Goal: Task Accomplishment & Management: Use online tool/utility

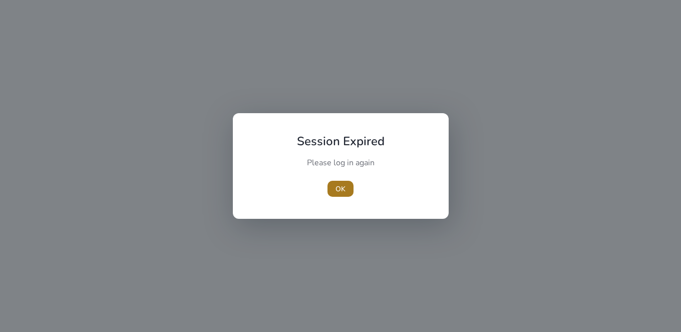
click at [348, 187] on span "button" at bounding box center [341, 189] width 26 height 24
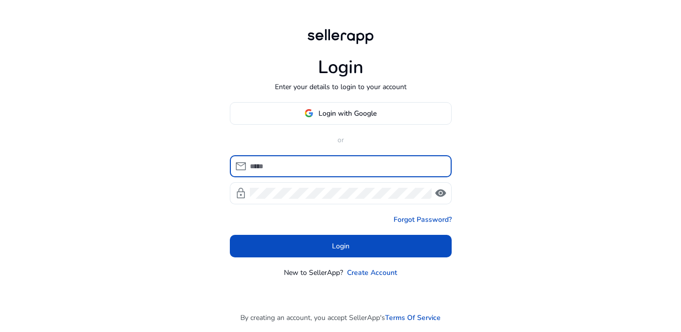
type input "**********"
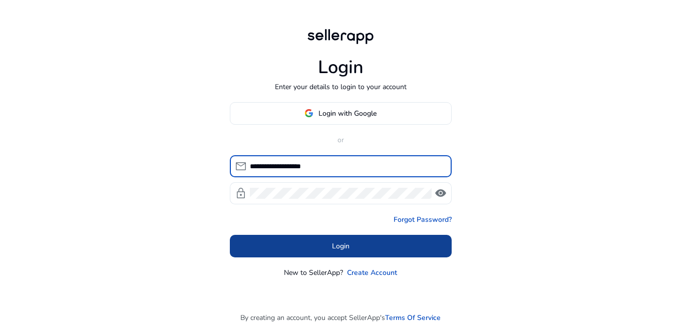
click at [359, 250] on span at bounding box center [341, 246] width 222 height 24
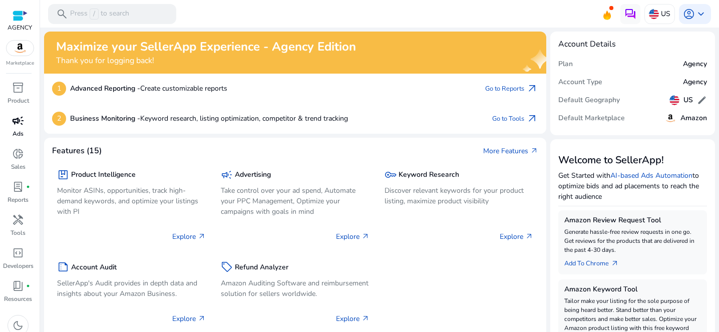
click at [19, 127] on span "campaign" at bounding box center [18, 121] width 12 height 12
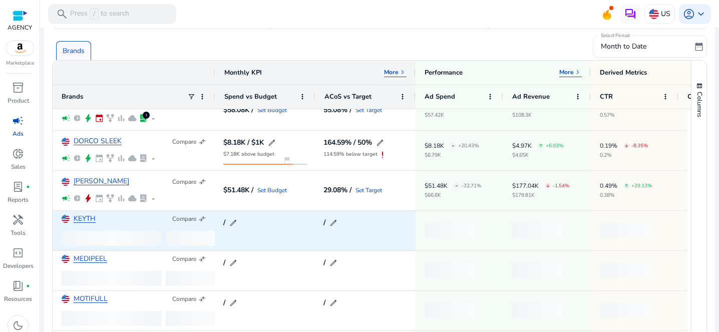
scroll to position [226, 0]
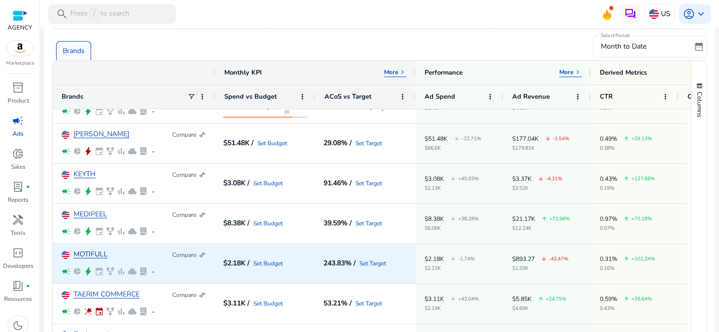
click at [98, 253] on link "MOTIFULL" at bounding box center [91, 255] width 34 height 8
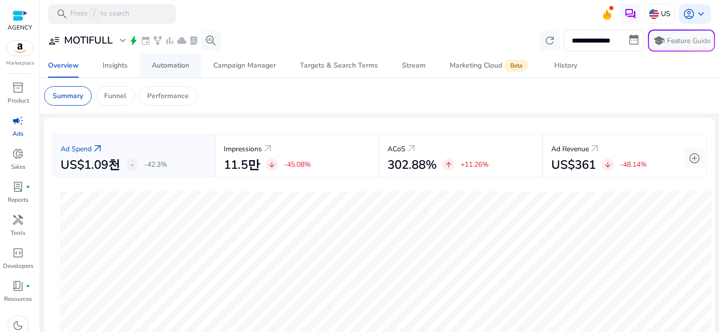
click at [183, 66] on div "Automation" at bounding box center [171, 65] width 38 height 7
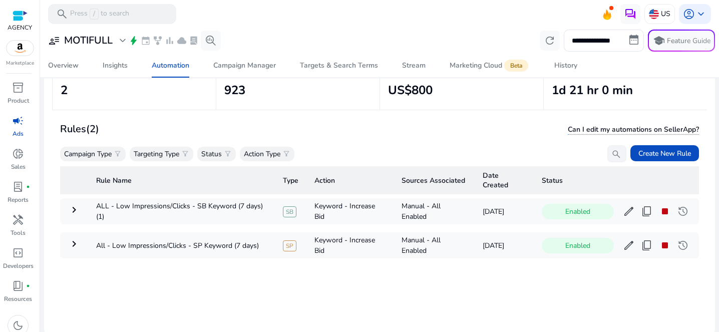
scroll to position [73, 0]
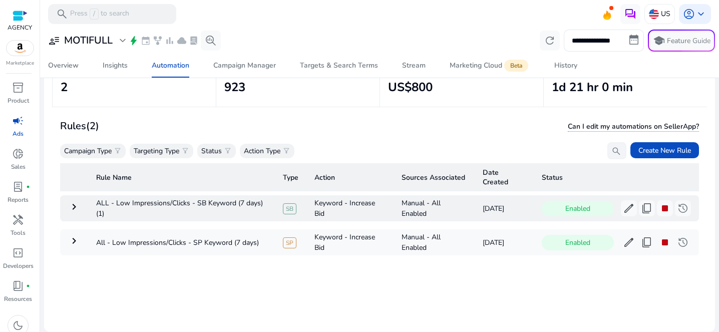
click at [72, 209] on mat-icon "keyboard_arrow_right" at bounding box center [74, 207] width 12 height 12
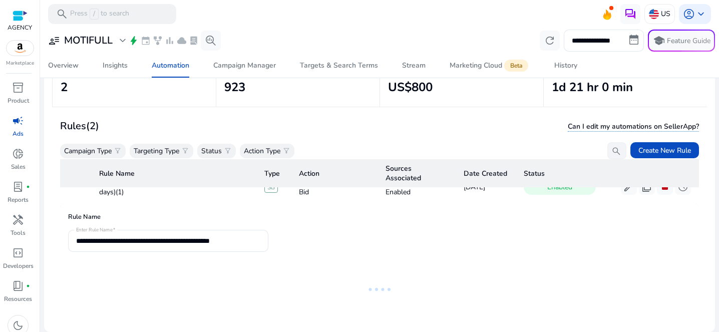
scroll to position [0, 0]
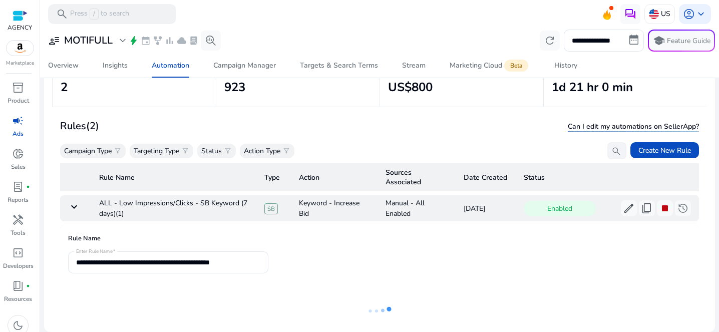
click at [73, 205] on mat-icon "keyboard_arrow_down" at bounding box center [74, 207] width 12 height 12
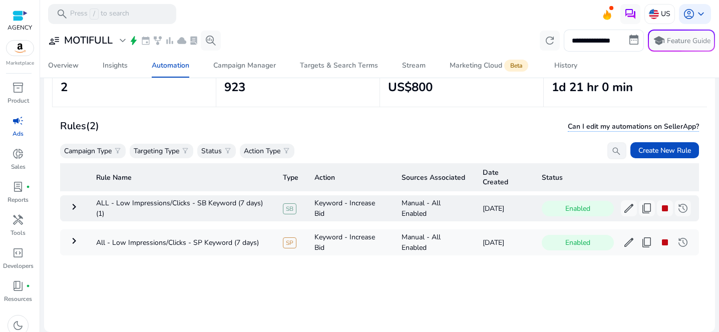
click at [76, 208] on mat-icon "keyboard_arrow_right" at bounding box center [74, 207] width 12 height 12
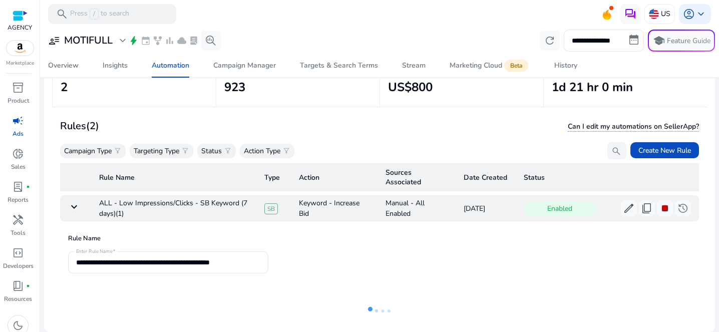
click at [75, 209] on mat-icon "keyboard_arrow_down" at bounding box center [74, 207] width 12 height 12
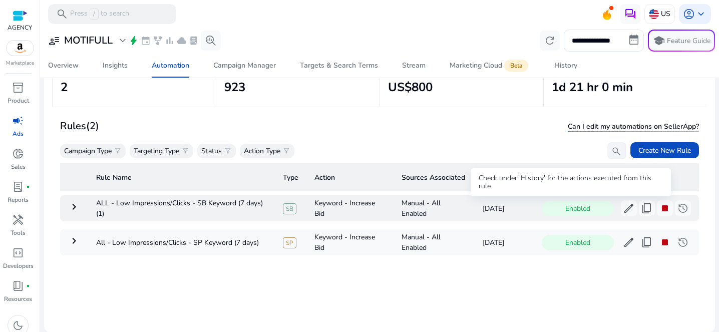
click at [563, 209] on span "Enabled" at bounding box center [578, 209] width 72 height 16
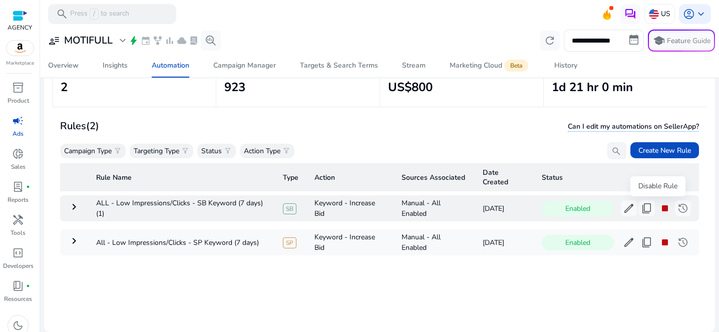
click at [659, 210] on span "stop" at bounding box center [665, 208] width 12 height 12
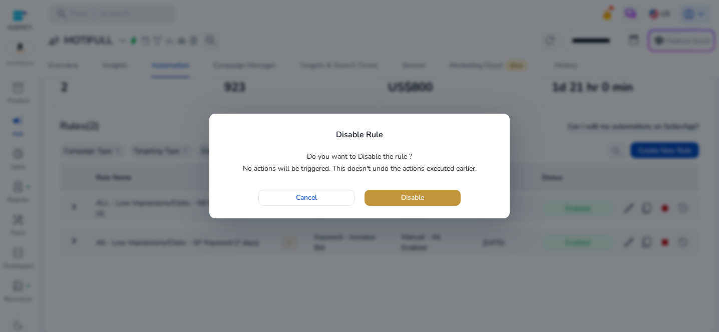
click at [418, 197] on span "Disable" at bounding box center [412, 197] width 23 height 11
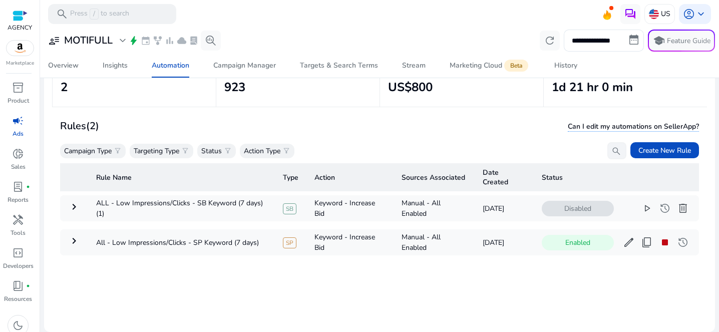
click at [681, 22] on div "account_circle keyboard_arrow_down" at bounding box center [695, 14] width 32 height 20
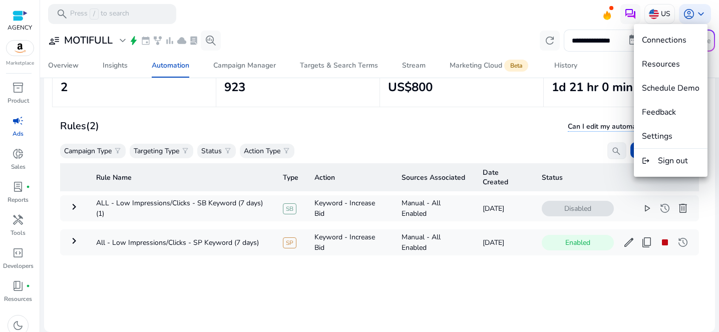
click at [681, 216] on div at bounding box center [359, 166] width 719 height 332
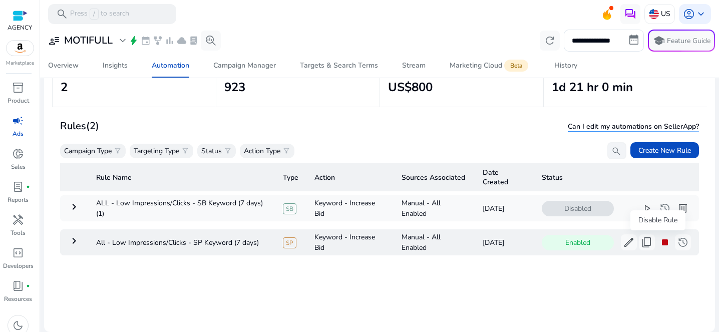
click at [659, 242] on span "stop" at bounding box center [665, 242] width 12 height 12
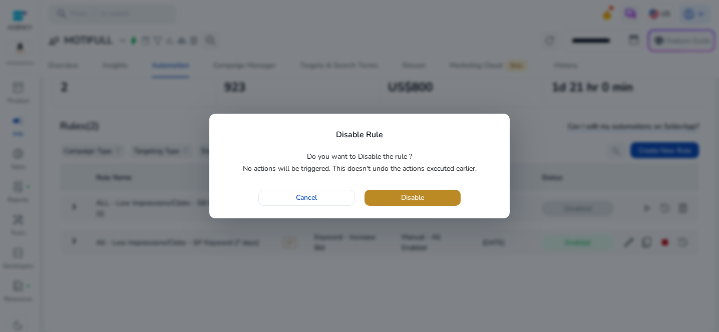
click at [416, 200] on span "Disable" at bounding box center [412, 197] width 23 height 11
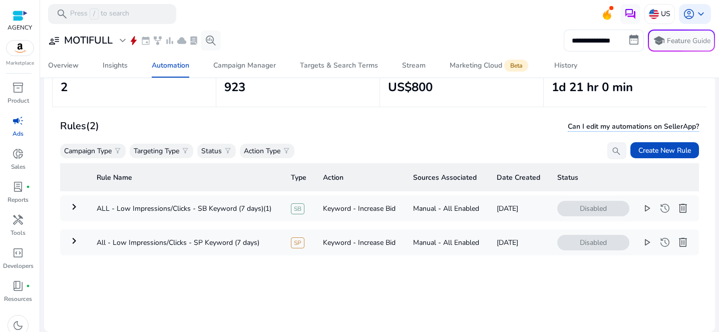
click at [365, 145] on div "Campaign Type filter_alt Targeting Type filter_alt Status filter_alt Action Typ…" at bounding box center [343, 150] width 566 height 17
